Goal: Task Accomplishment & Management: Complete application form

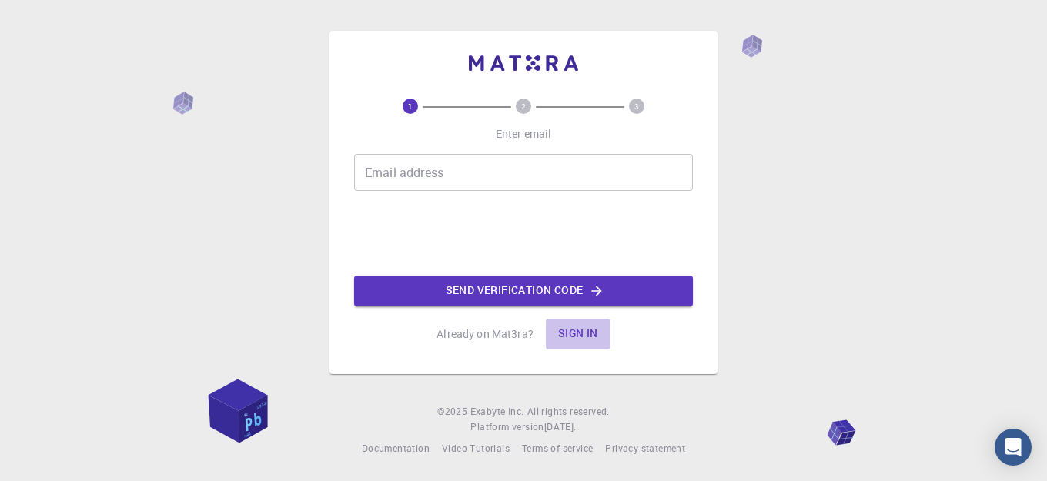
click at [577, 339] on button "Sign in" at bounding box center [578, 334] width 65 height 31
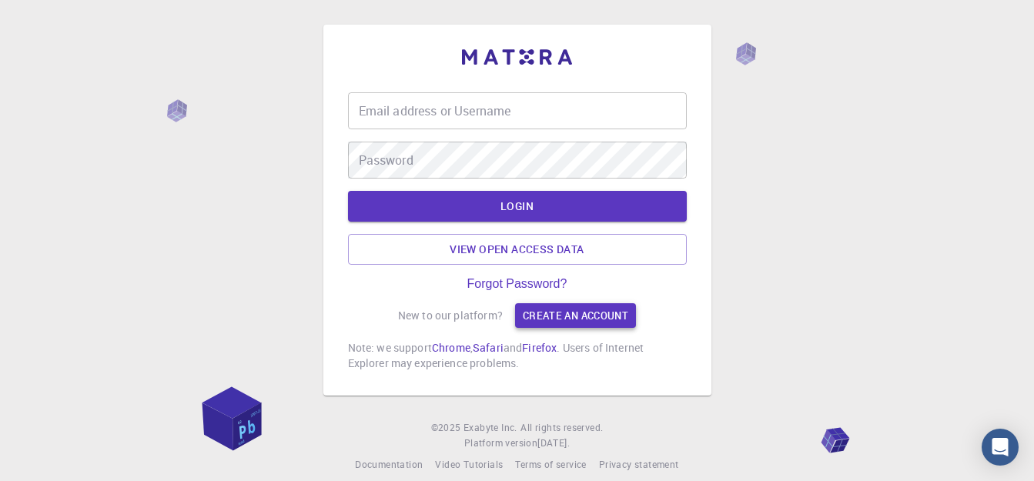
click at [580, 323] on link "Create an account" at bounding box center [575, 315] width 121 height 25
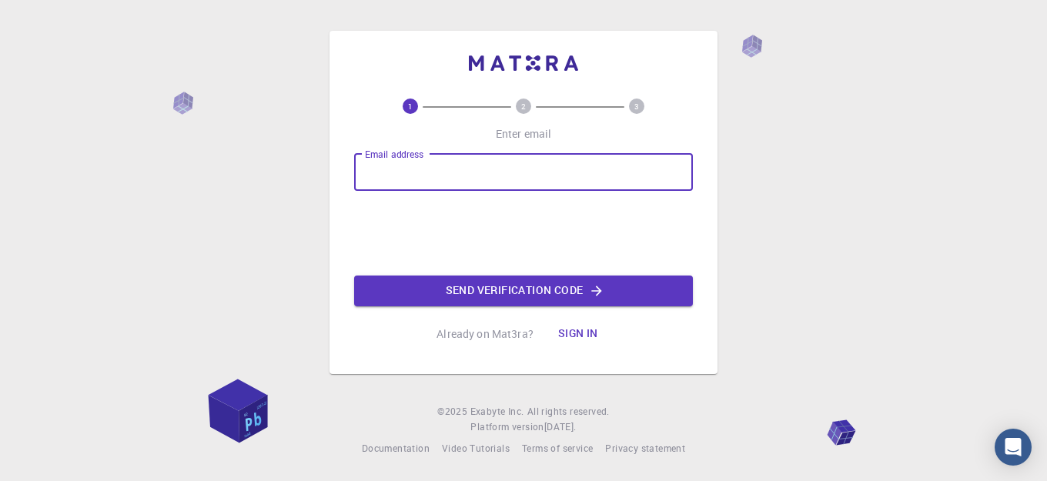
paste input "[EMAIL_ADDRESS][DOMAIN_NAME]"
type input "[EMAIL_ADDRESS][DOMAIN_NAME]"
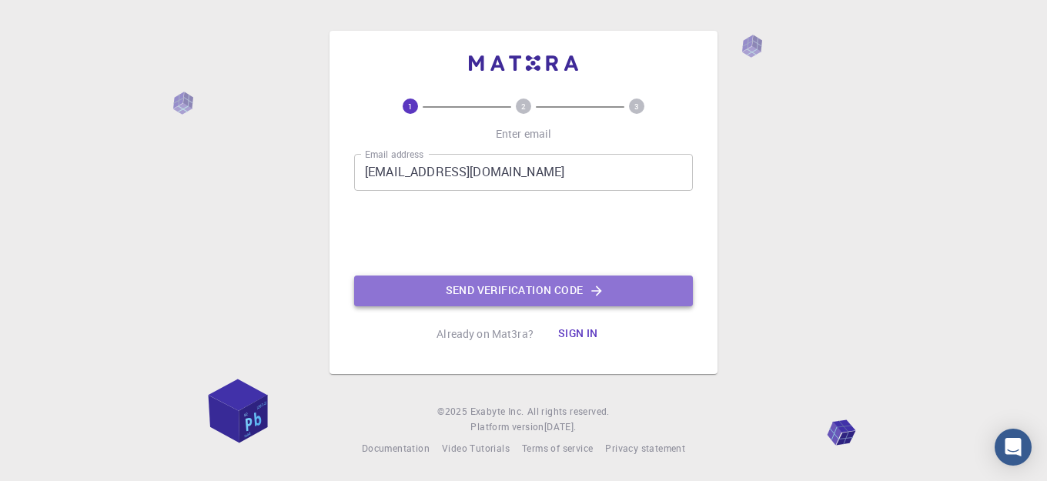
click at [492, 286] on button "Send verification code" at bounding box center [523, 291] width 339 height 31
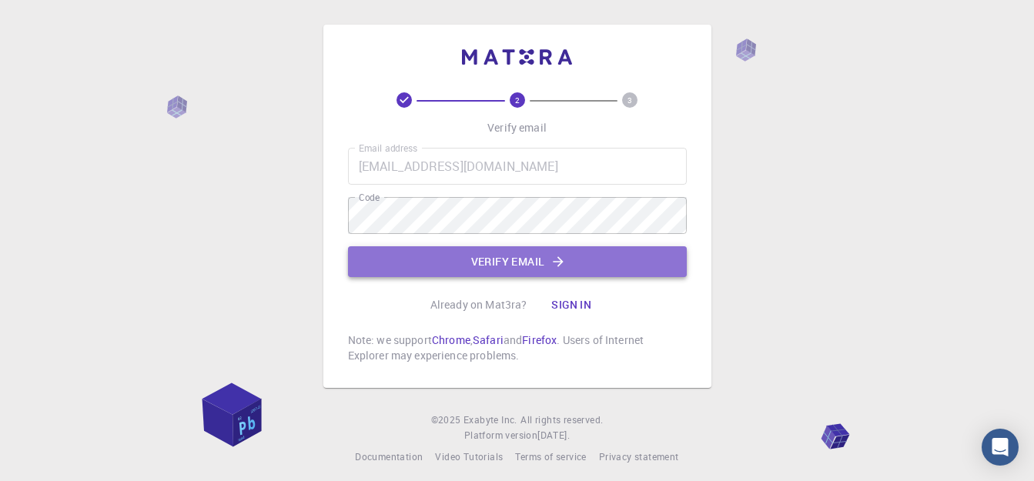
click at [626, 255] on button "Verify email" at bounding box center [517, 261] width 339 height 31
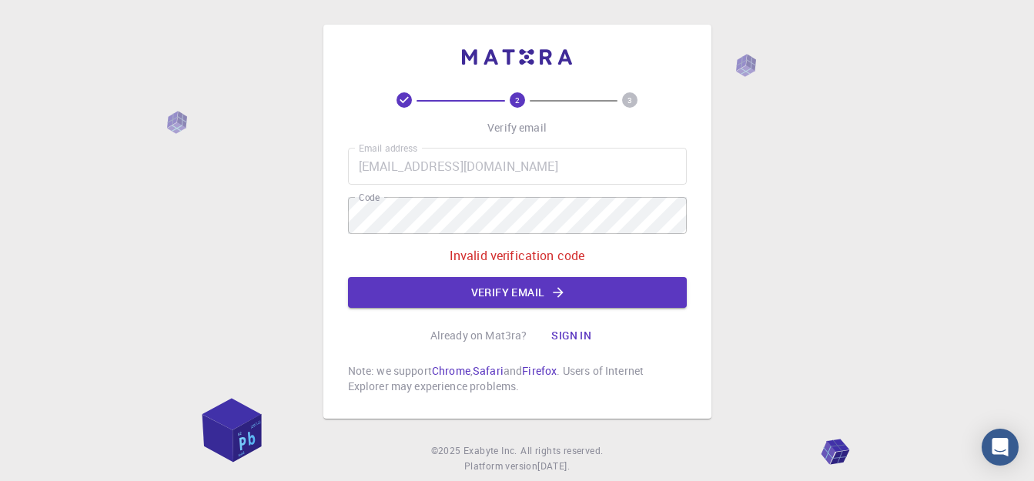
click at [493, 306] on button "Verify email" at bounding box center [517, 292] width 339 height 31
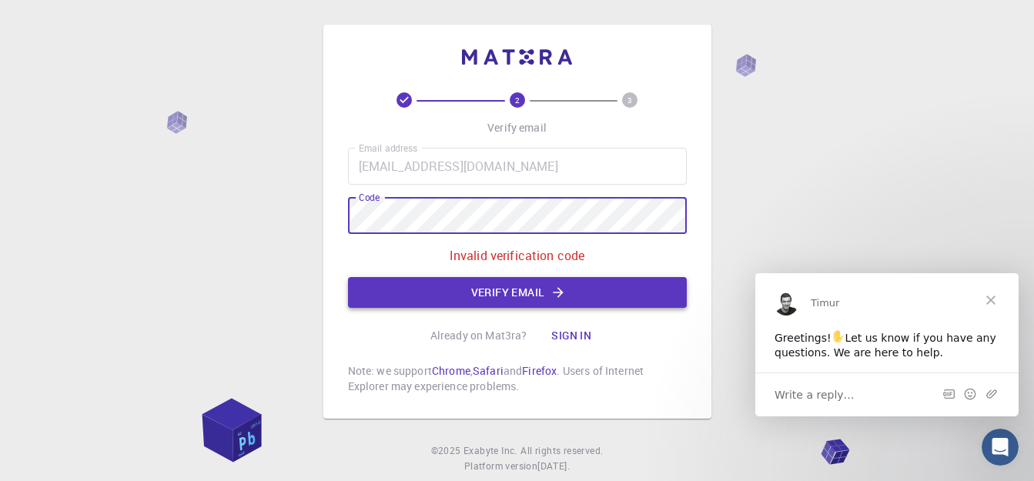
click at [498, 292] on button "Verify email" at bounding box center [517, 292] width 339 height 31
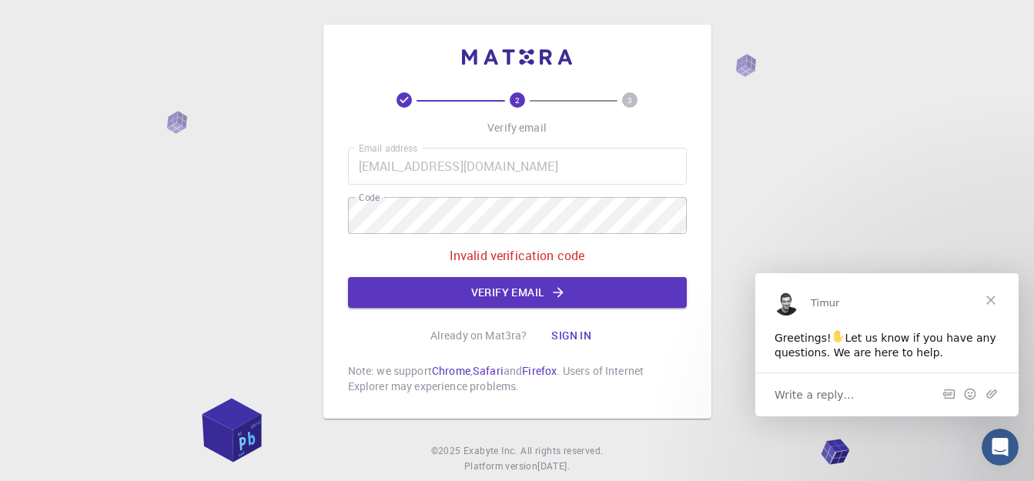
click at [623, 101] on circle at bounding box center [629, 99] width 15 height 15
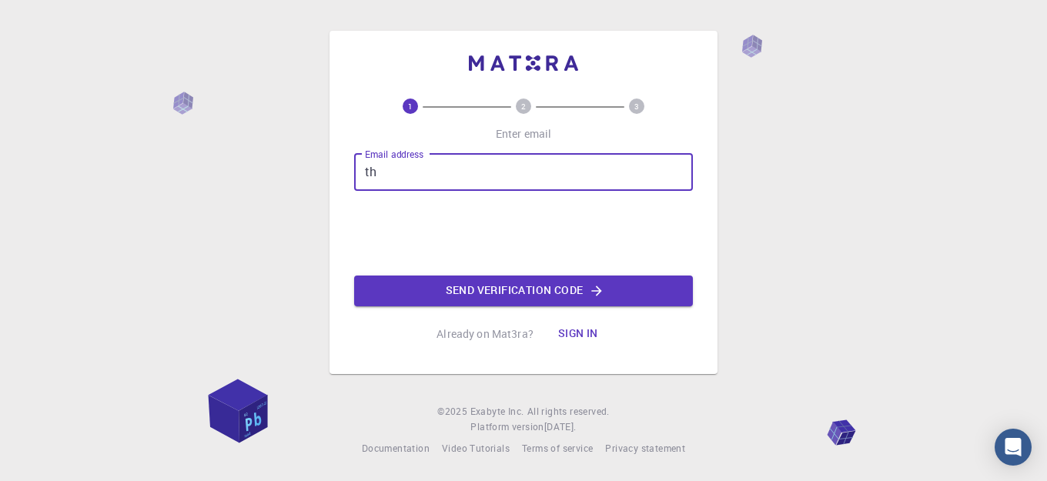
type input "t"
drag, startPoint x: 484, startPoint y: 179, endPoint x: 460, endPoint y: 155, distance: 34.3
click at [456, 152] on div "1 2 3 Enter email Email address Email address Send verification code Already on…" at bounding box center [523, 224] width 339 height 251
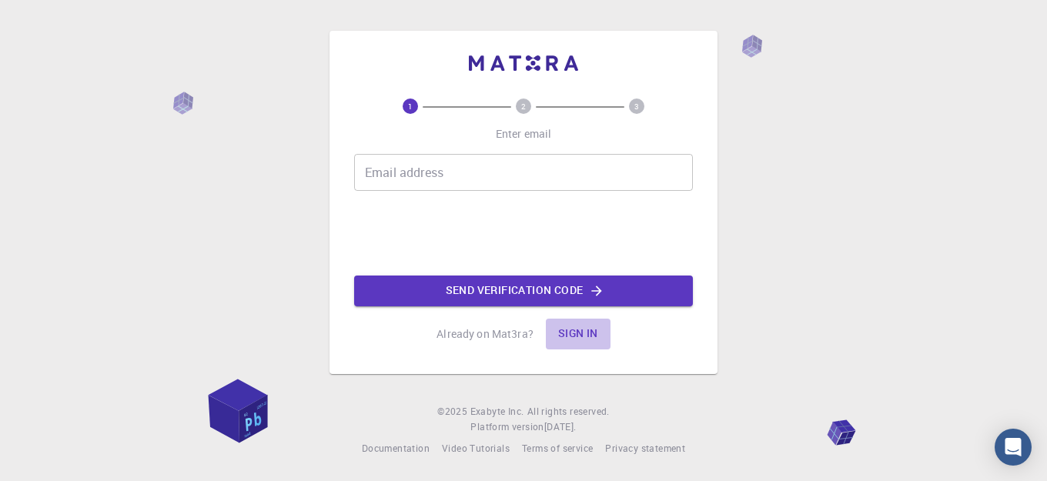
click at [568, 331] on button "Sign in" at bounding box center [578, 334] width 65 height 31
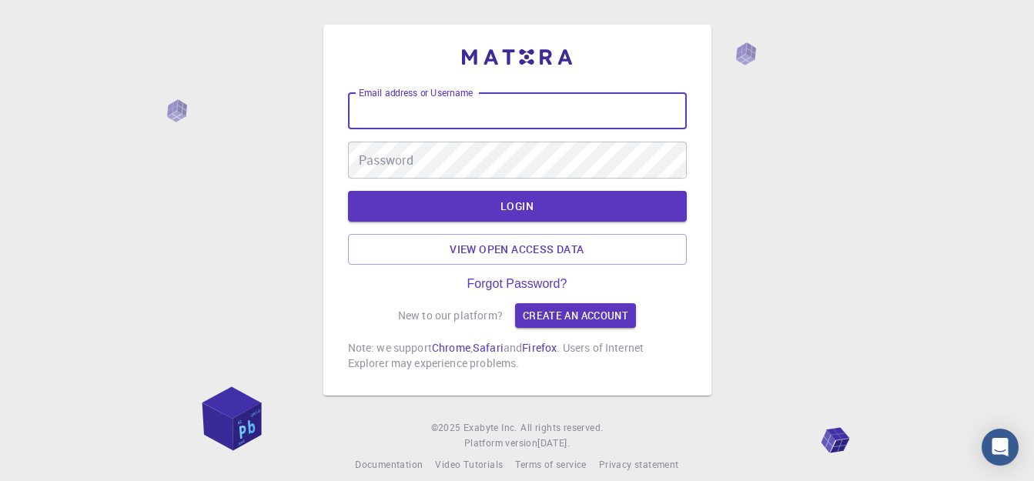
paste input "[EMAIL_ADDRESS][DOMAIN_NAME]"
type input "[EMAIL_ADDRESS][DOMAIN_NAME]"
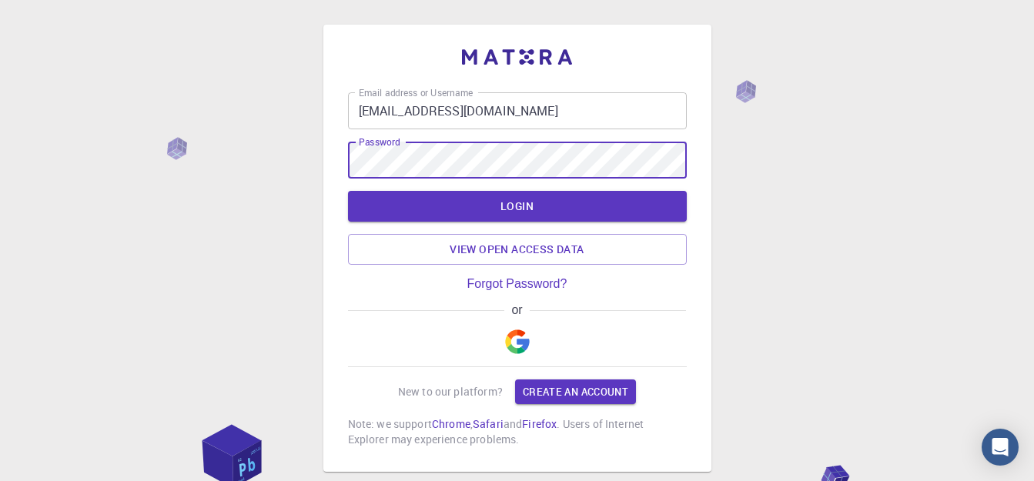
click at [348, 191] on button "LOGIN" at bounding box center [517, 206] width 339 height 31
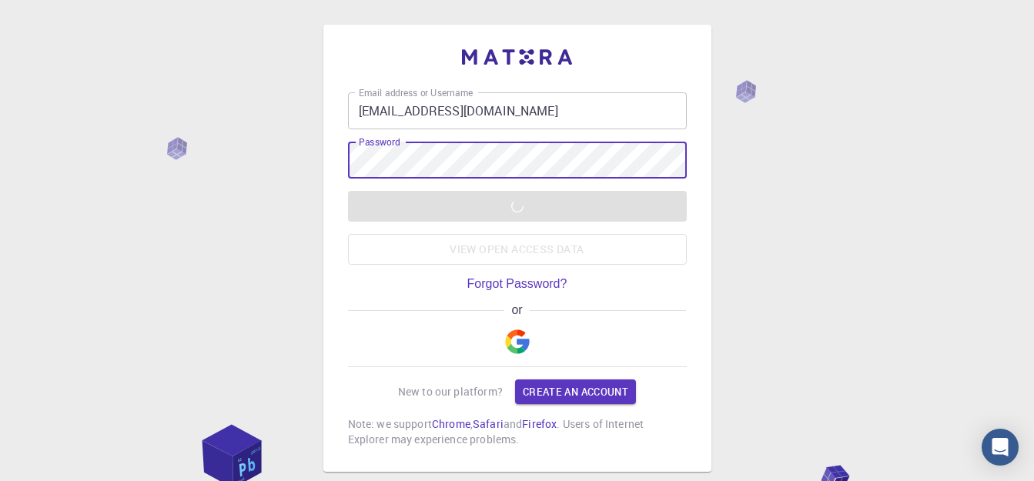
click at [348, 191] on button "LOGIN" at bounding box center [517, 206] width 339 height 31
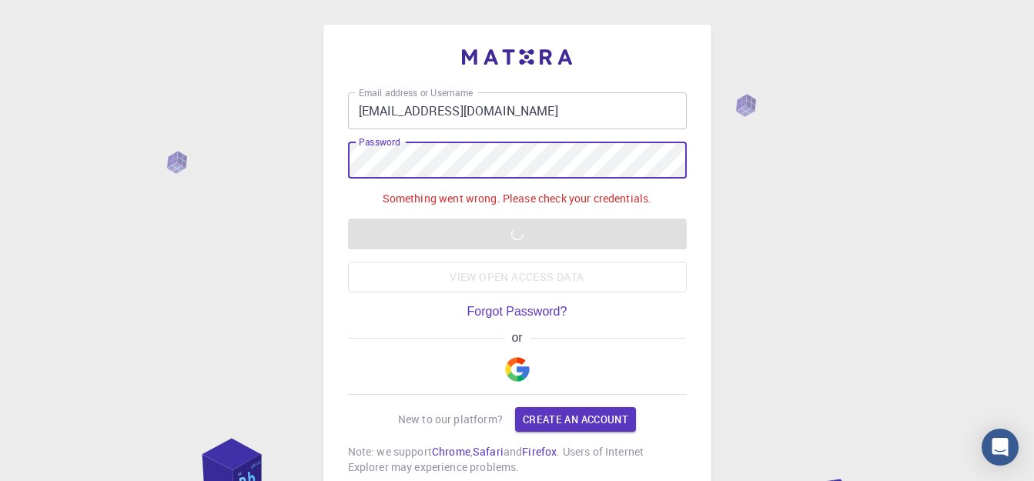
click at [348, 219] on button "LOGIN" at bounding box center [517, 234] width 339 height 31
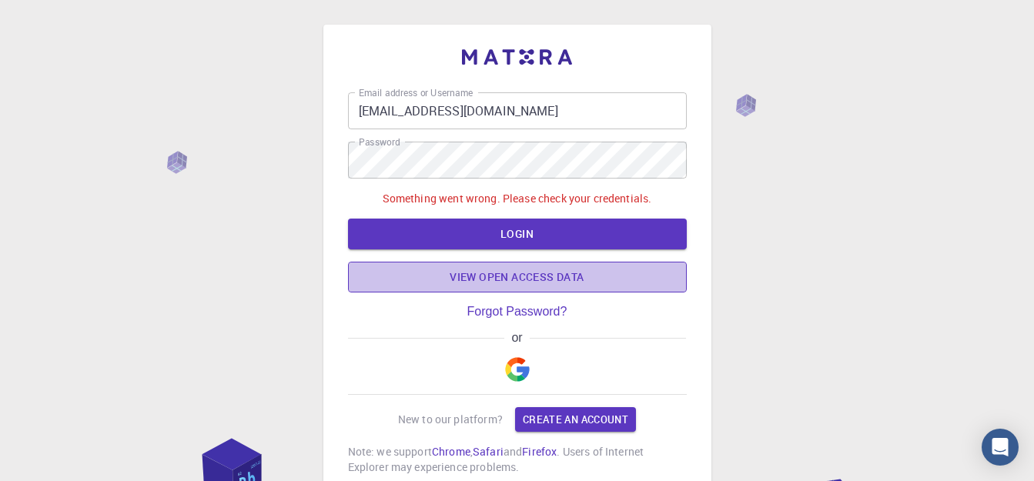
click at [579, 286] on link "View open access data" at bounding box center [517, 277] width 339 height 31
